Goal: Task Accomplishment & Management: Use online tool/utility

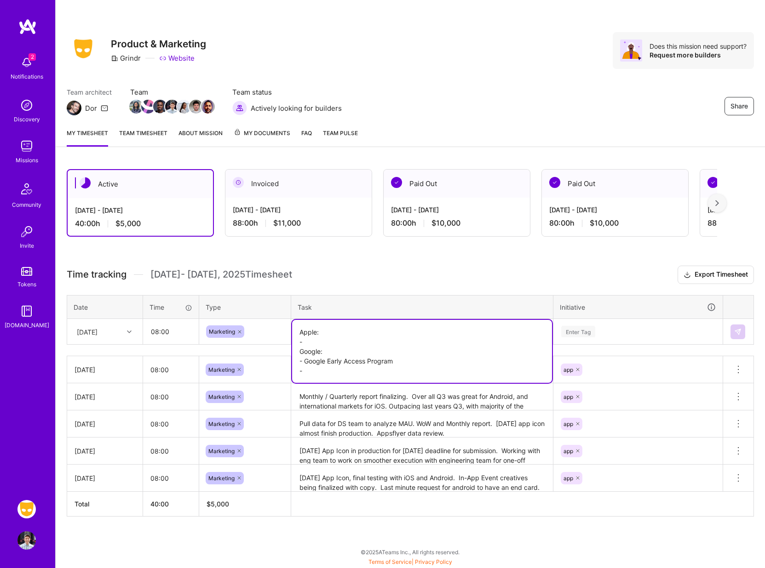
click at [456, 281] on h3 "Time tracking [DATE] - [DATE] Timesheet Export Timesheet" at bounding box center [410, 275] width 687 height 18
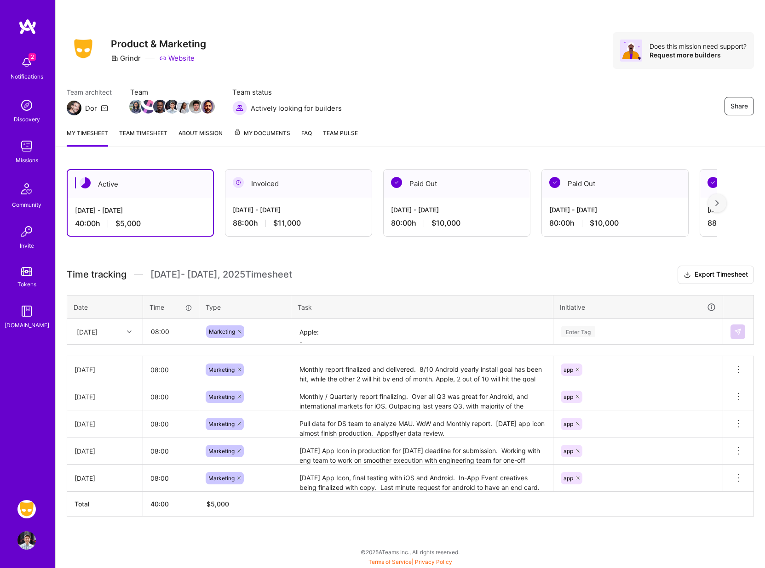
click at [338, 335] on textarea "Apple: - Google: - Google Early Access Program -" at bounding box center [422, 332] width 260 height 24
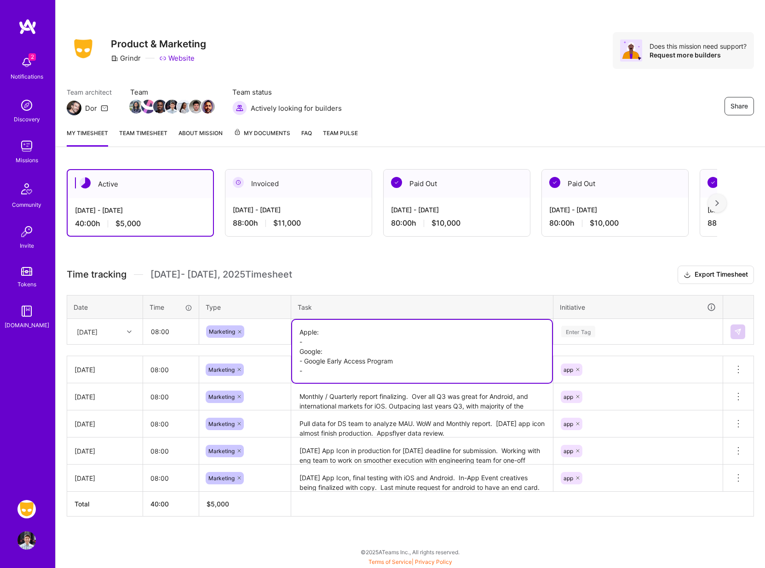
click at [338, 335] on textarea "Apple: - Google: - Google Early Access Program -" at bounding box center [422, 351] width 260 height 63
drag, startPoint x: 301, startPoint y: 334, endPoint x: 369, endPoint y: 395, distance: 91.8
click at [369, 395] on div "Time tracking [DATE] - [DATE] Timesheet Export Timesheet Date Time Type Task In…" at bounding box center [410, 391] width 687 height 251
click at [357, 276] on h3 "Time tracking [DATE] - [DATE] Timesheet Export Timesheet" at bounding box center [410, 275] width 687 height 18
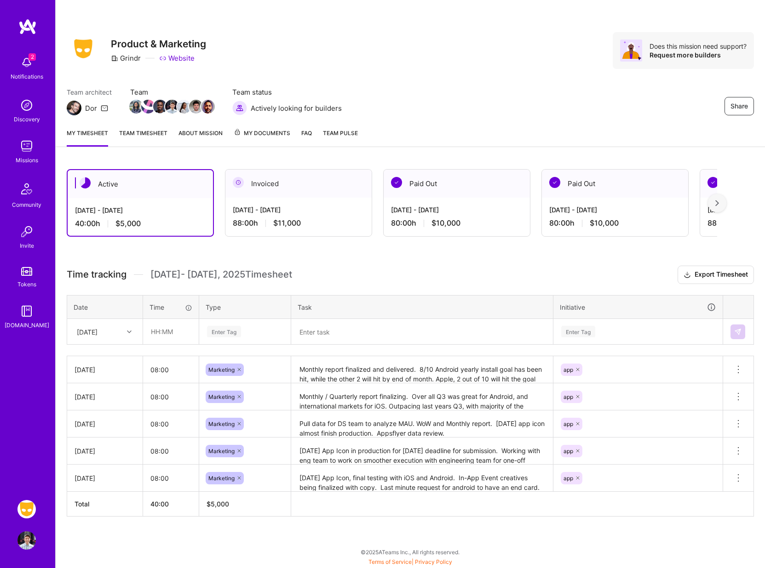
click at [227, 334] on div "Enter Tag" at bounding box center [224, 332] width 34 height 14
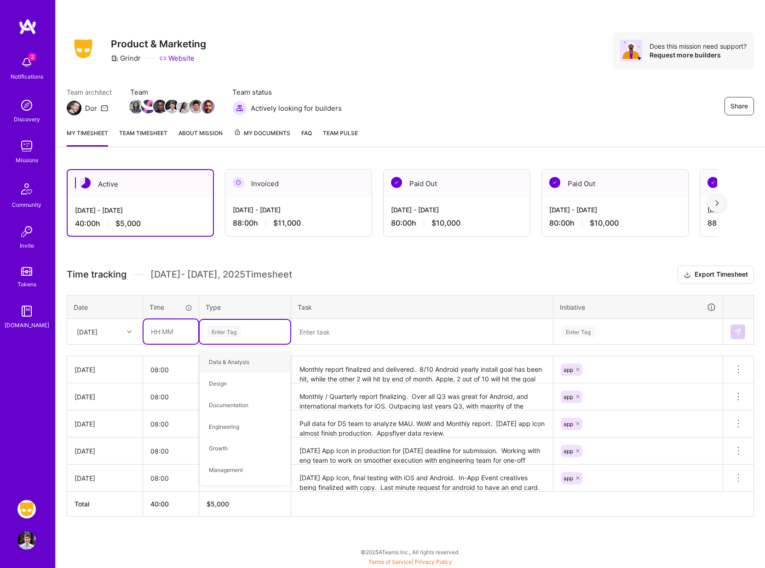
click at [165, 339] on input "text" at bounding box center [170, 332] width 55 height 24
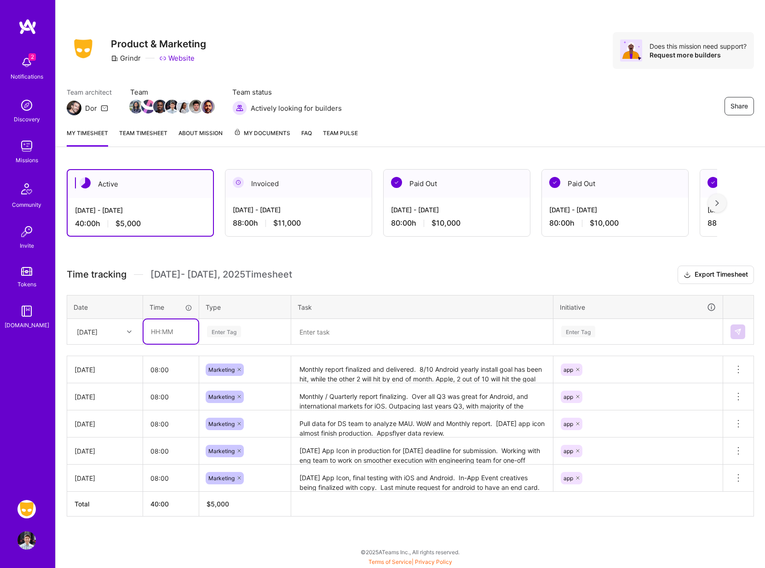
type input "08:00"
click at [229, 332] on div "Enter Tag" at bounding box center [224, 332] width 34 height 14
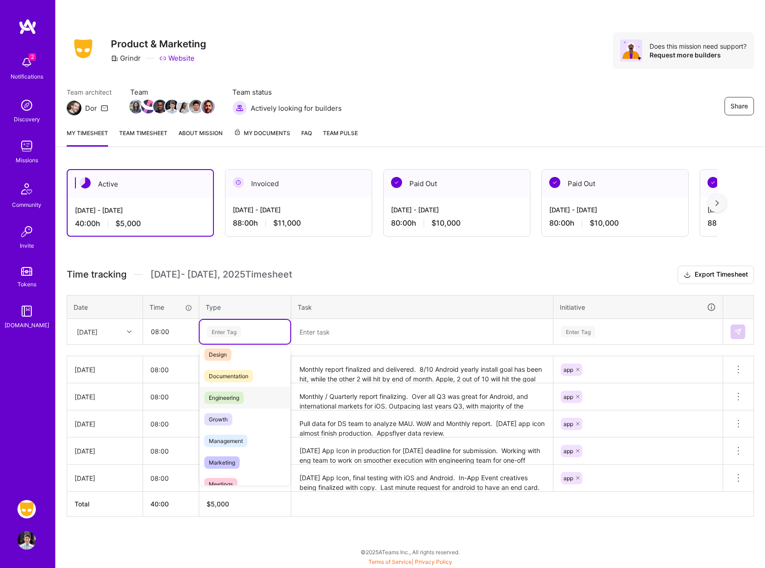
scroll to position [29, 0]
click at [220, 456] on span "Marketing" at bounding box center [221, 462] width 35 height 12
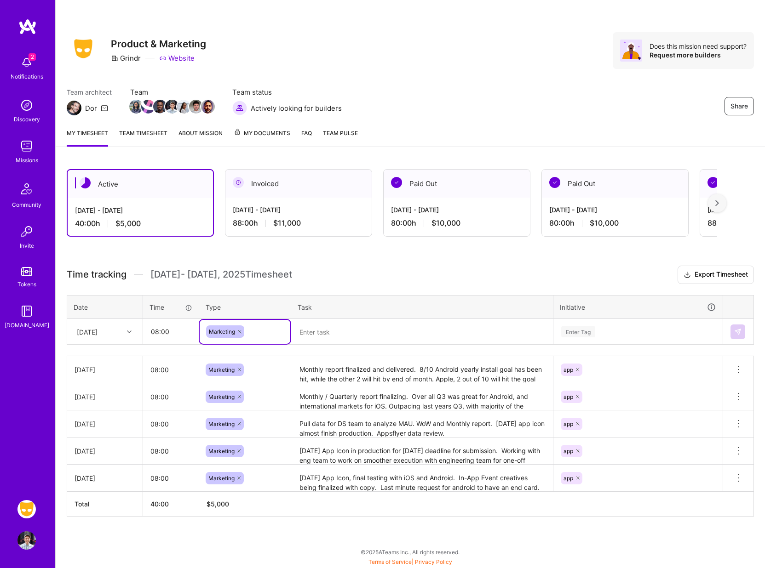
click at [323, 335] on textarea at bounding box center [422, 332] width 260 height 24
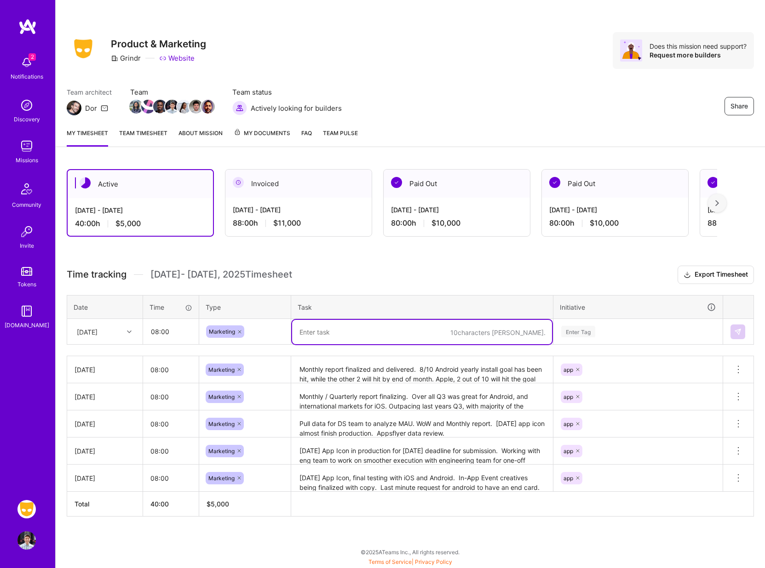
paste textarea "Apple: - Google: - Google Early Access Program -"
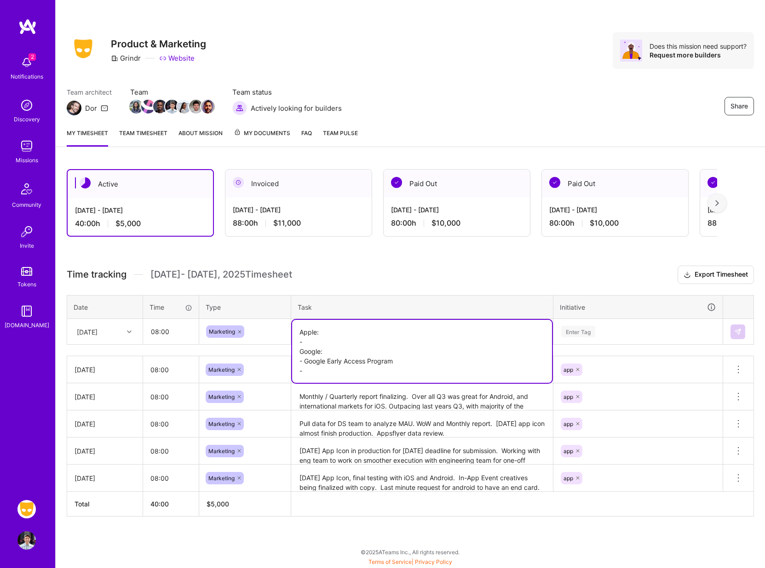
click at [328, 341] on textarea "Apple: - Google: - Google Early Access Program -" at bounding box center [422, 351] width 260 height 63
click at [368, 367] on textarea "Apple: - Google: - Google Early Access Program -" at bounding box center [422, 351] width 260 height 63
click at [356, 333] on textarea "Apple: - Google: - Google Early Access Program - Console data discrepancy dispu…" at bounding box center [422, 356] width 260 height 73
click at [339, 341] on textarea "Apple: - Google: - Google Early Access Program - Console data discrepancy dispu…" at bounding box center [422, 356] width 260 height 73
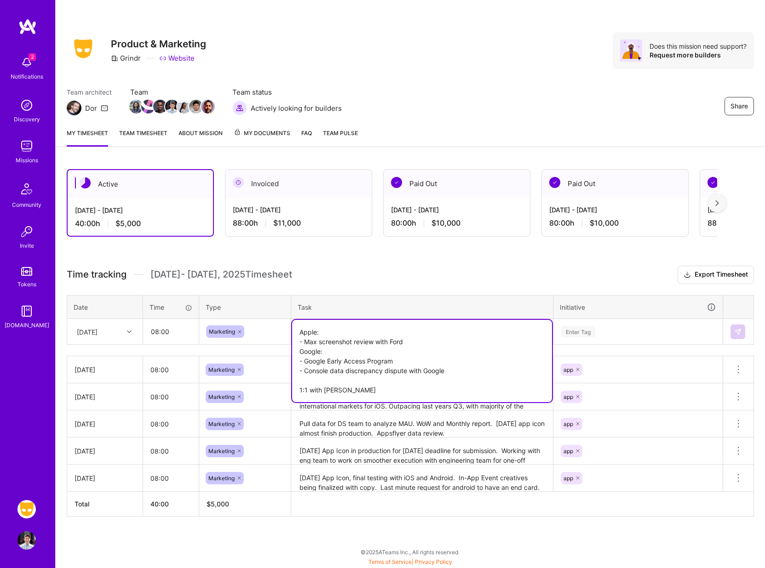
click at [466, 373] on textarea "Apple: - Max screenshot review with Ford Google: - Google Early Access Program …" at bounding box center [422, 361] width 260 height 82
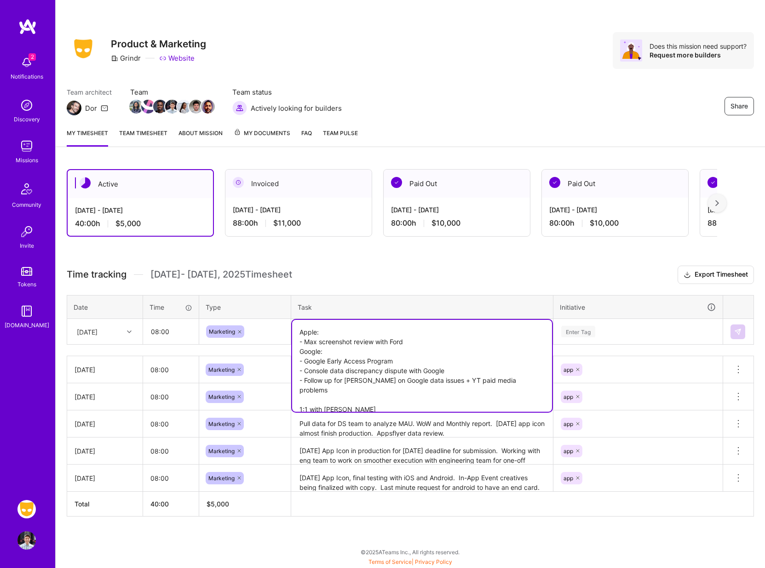
click at [424, 342] on textarea "Apple: - Max screenshot review with Ford Google: - Google Early Access Program …" at bounding box center [422, 366] width 260 height 92
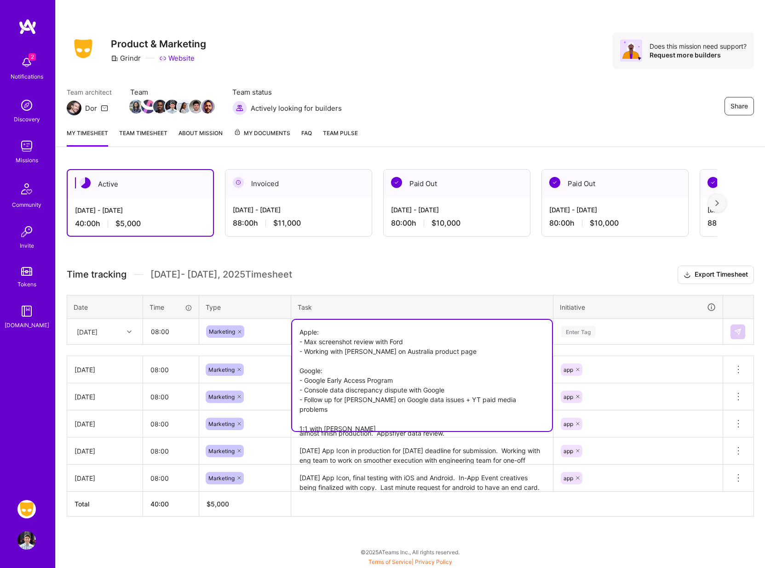
click at [321, 409] on textarea "Apple: - Max screenshot review with Ford - Working with Kyle on Australia produ…" at bounding box center [422, 375] width 260 height 111
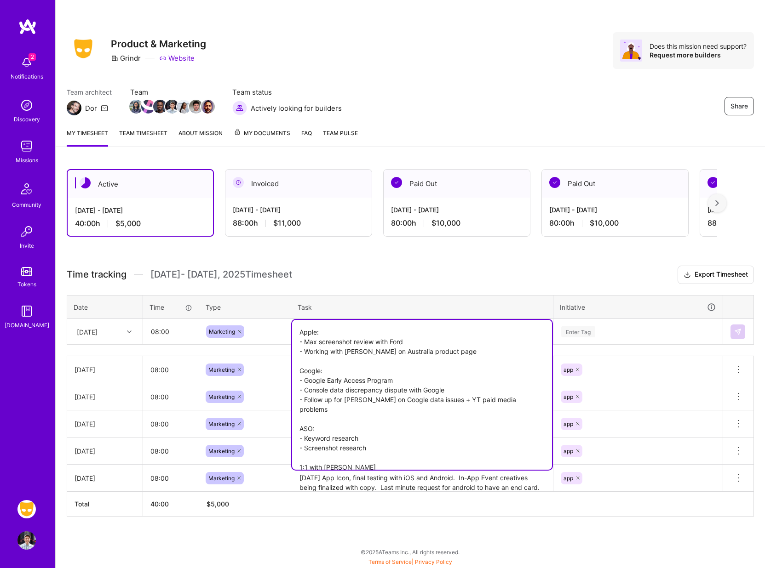
type textarea "Apple: - Max screenshot review with Ford - Working with Kyle on Australia produ…"
click at [553, 274] on h3 "Time tracking [DATE] - [DATE] Timesheet Export Timesheet" at bounding box center [410, 275] width 687 height 18
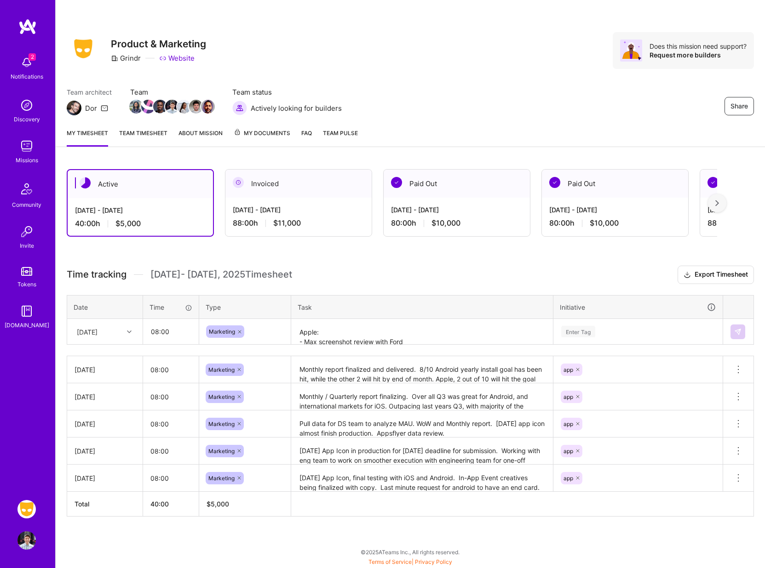
click at [579, 335] on div "Enter Tag" at bounding box center [578, 332] width 34 height 14
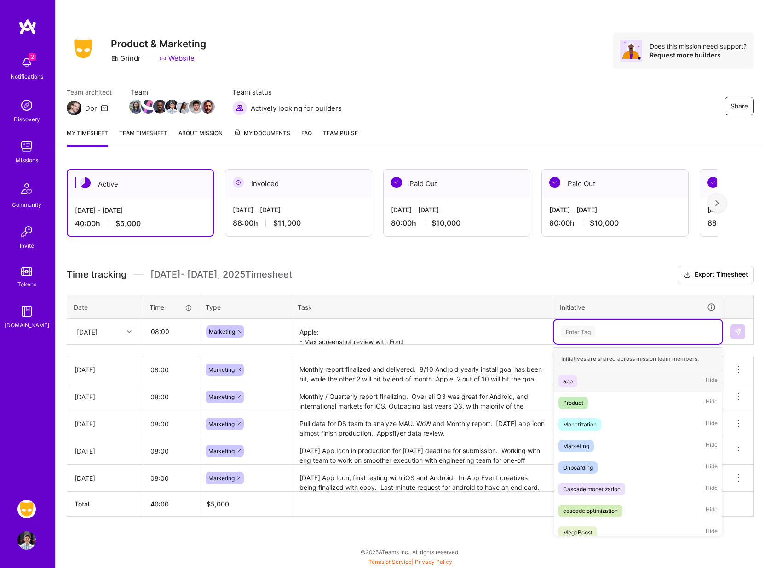
click at [566, 383] on div "app" at bounding box center [568, 382] width 10 height 10
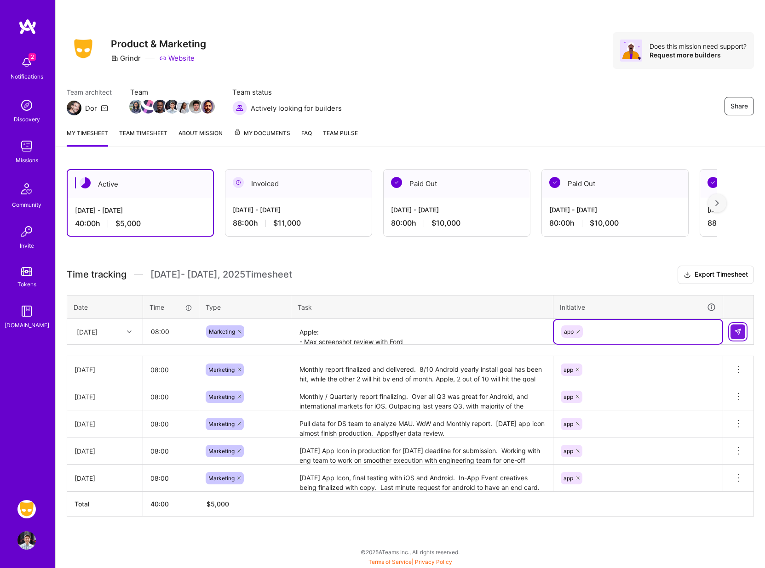
click at [742, 329] on button at bounding box center [737, 332] width 15 height 15
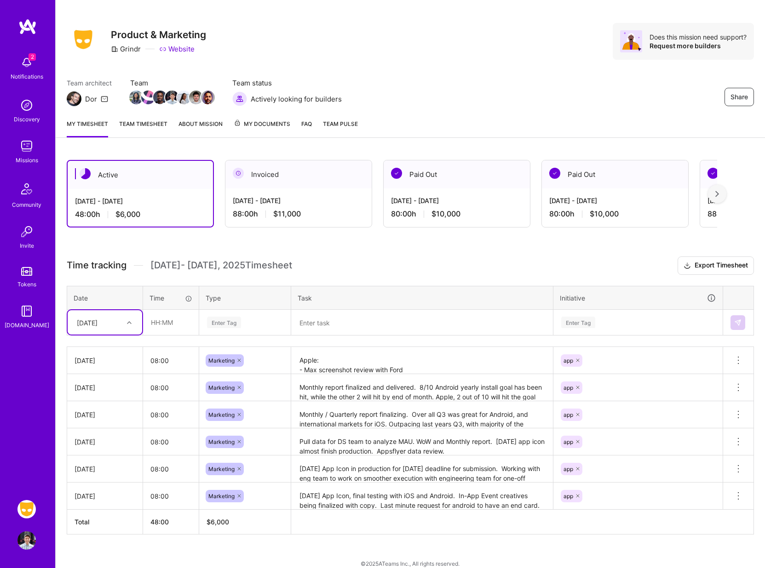
scroll to position [0, 0]
